Goal: Entertainment & Leisure: Consume media (video, audio)

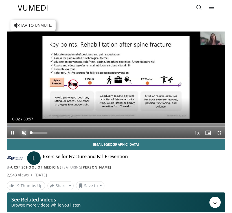
click at [26, 132] on span "Video Player" at bounding box center [23, 132] width 11 height 11
drag, startPoint x: 48, startPoint y: 133, endPoint x: 34, endPoint y: 133, distance: 13.8
click at [34, 133] on div "Mute 19%" at bounding box center [37, 132] width 39 height 11
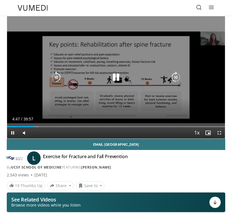
click at [114, 83] on div "10 seconds Tap to unmute" at bounding box center [115, 77] width 217 height 122
click at [104, 82] on div "Video Player" at bounding box center [115, 77] width 130 height 11
click at [112, 80] on icon "Video Player" at bounding box center [115, 77] width 11 height 11
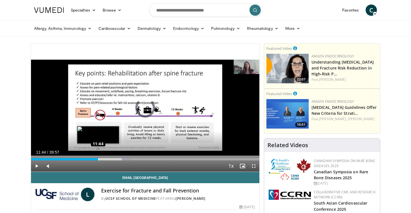
click at [98, 157] on div "Loaded : 43.80% 16:30 11:44" at bounding box center [145, 157] width 228 height 5
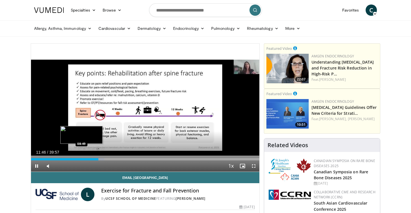
click at [81, 158] on div "Loaded : 32.12% 11:46 08:49" at bounding box center [145, 157] width 228 height 5
click at [69, 158] on div "Loaded : 24.41% 08:45 06:42" at bounding box center [145, 157] width 228 height 5
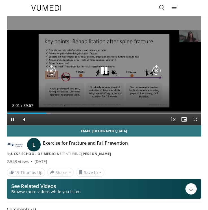
click at [107, 72] on icon "Video Player" at bounding box center [103, 70] width 11 height 11
